Goal: Task Accomplishment & Management: Use online tool/utility

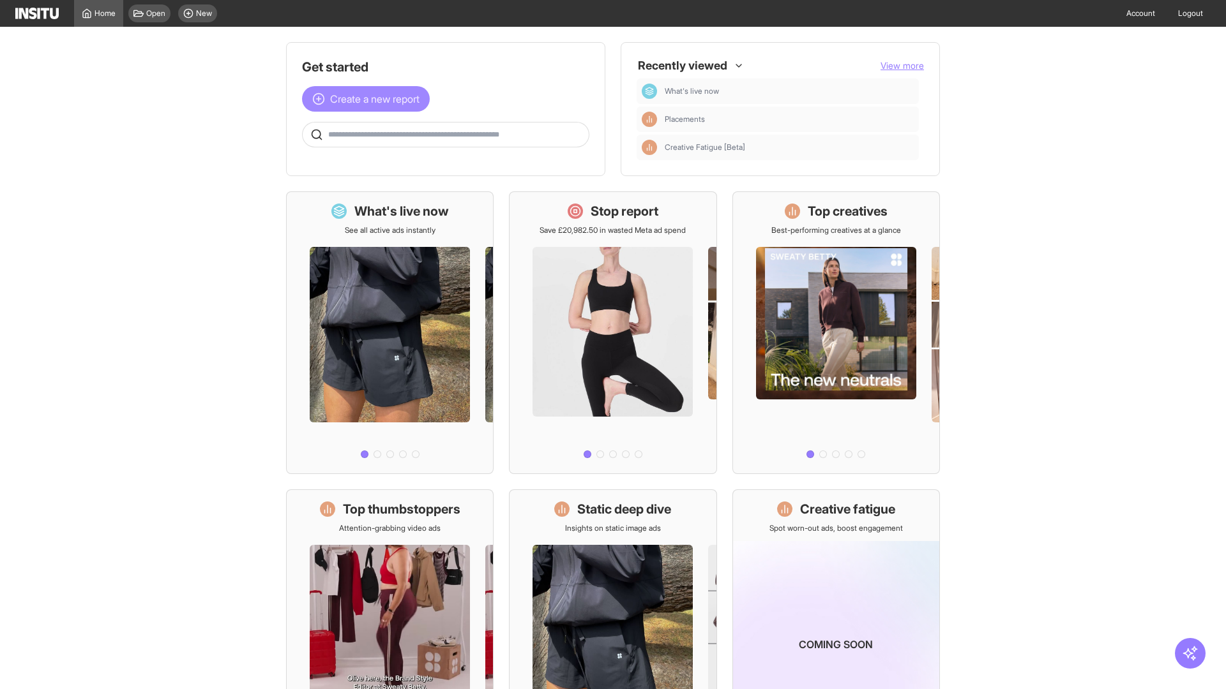
click at [369, 99] on span "Create a new report" at bounding box center [374, 98] width 89 height 15
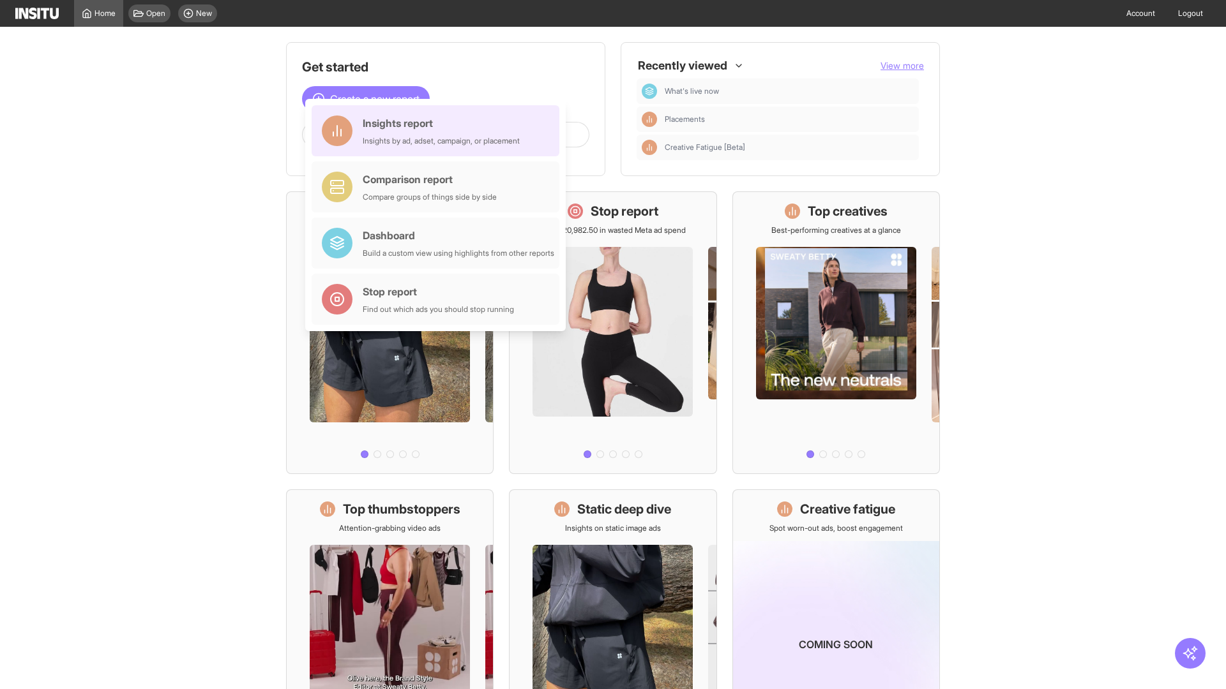
click at [439, 131] on div "Insights report Insights by ad, adset, campaign, or placement" at bounding box center [441, 131] width 157 height 31
